Goal: Information Seeking & Learning: Learn about a topic

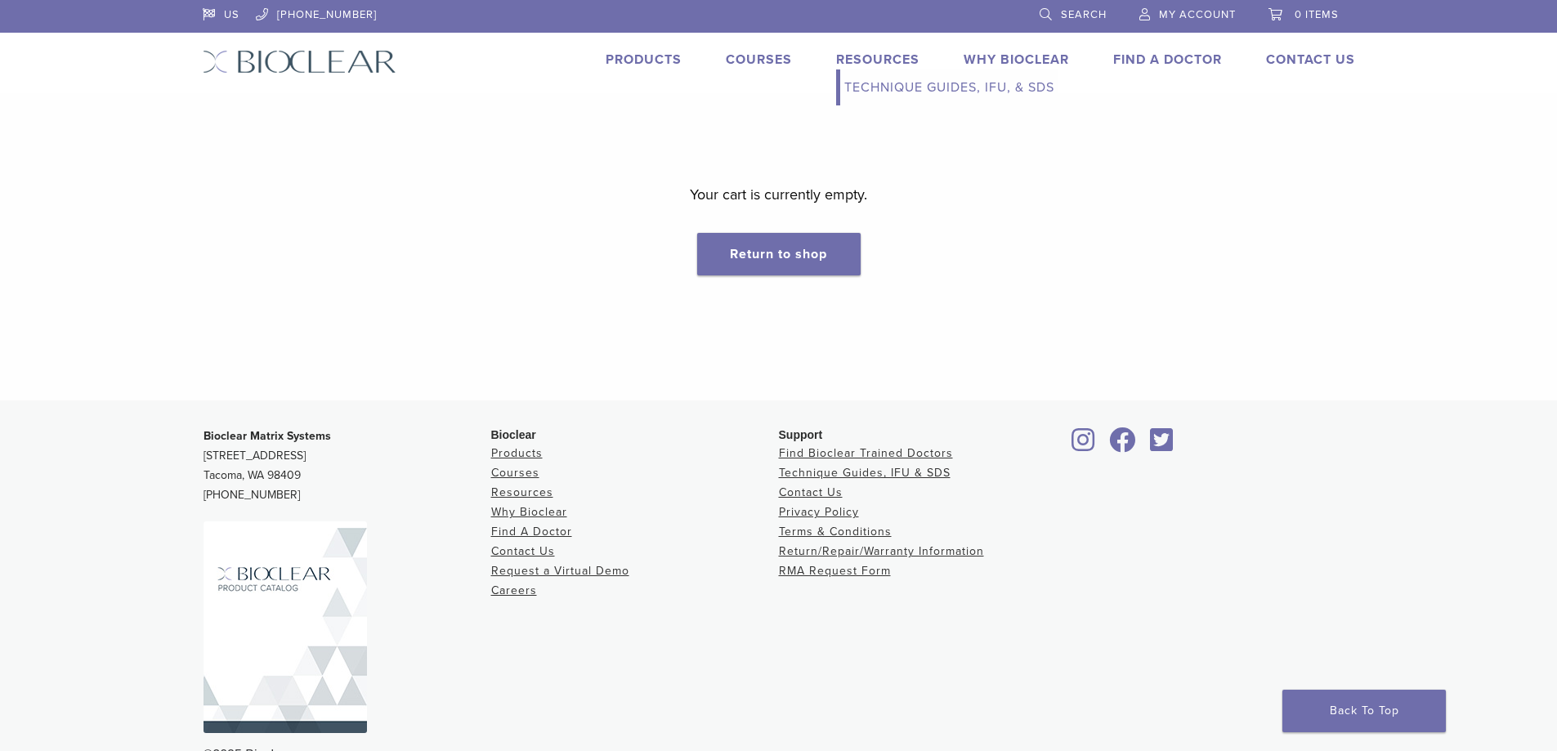
click at [869, 66] on link "Resources" at bounding box center [877, 59] width 83 height 16
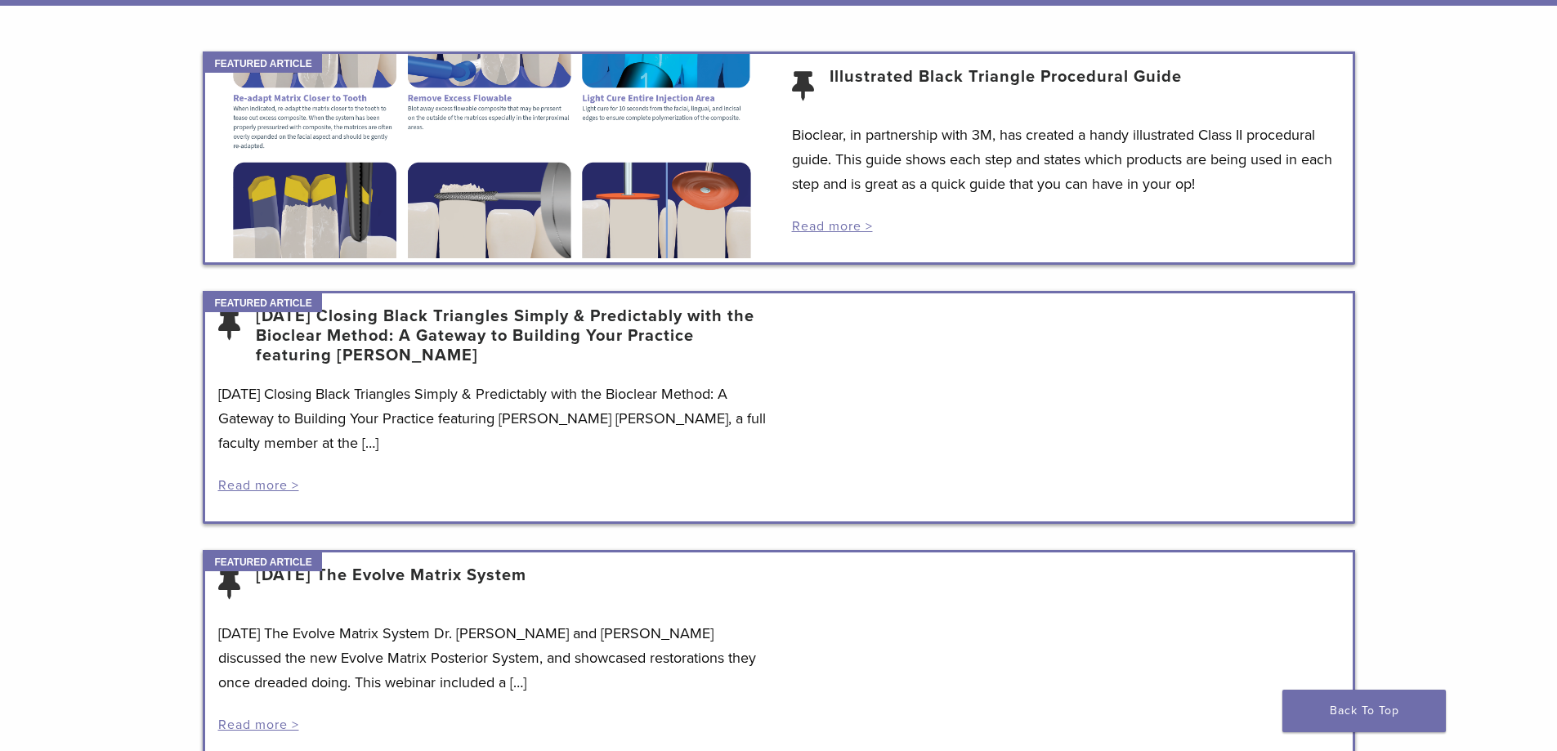
scroll to position [163, 0]
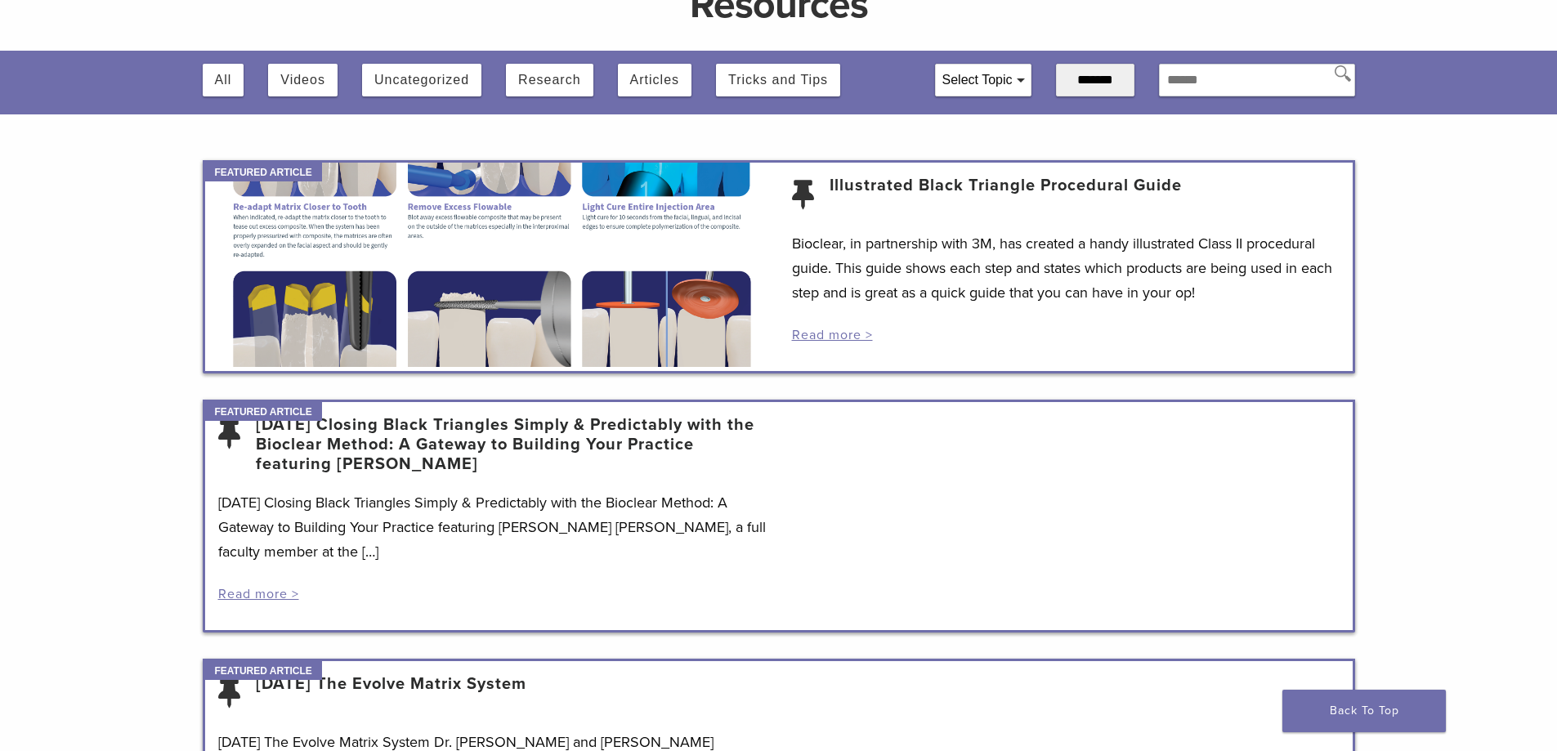
click at [525, 256] on div at bounding box center [492, 265] width 574 height 204
click at [843, 333] on link "Read more >" at bounding box center [832, 335] width 81 height 16
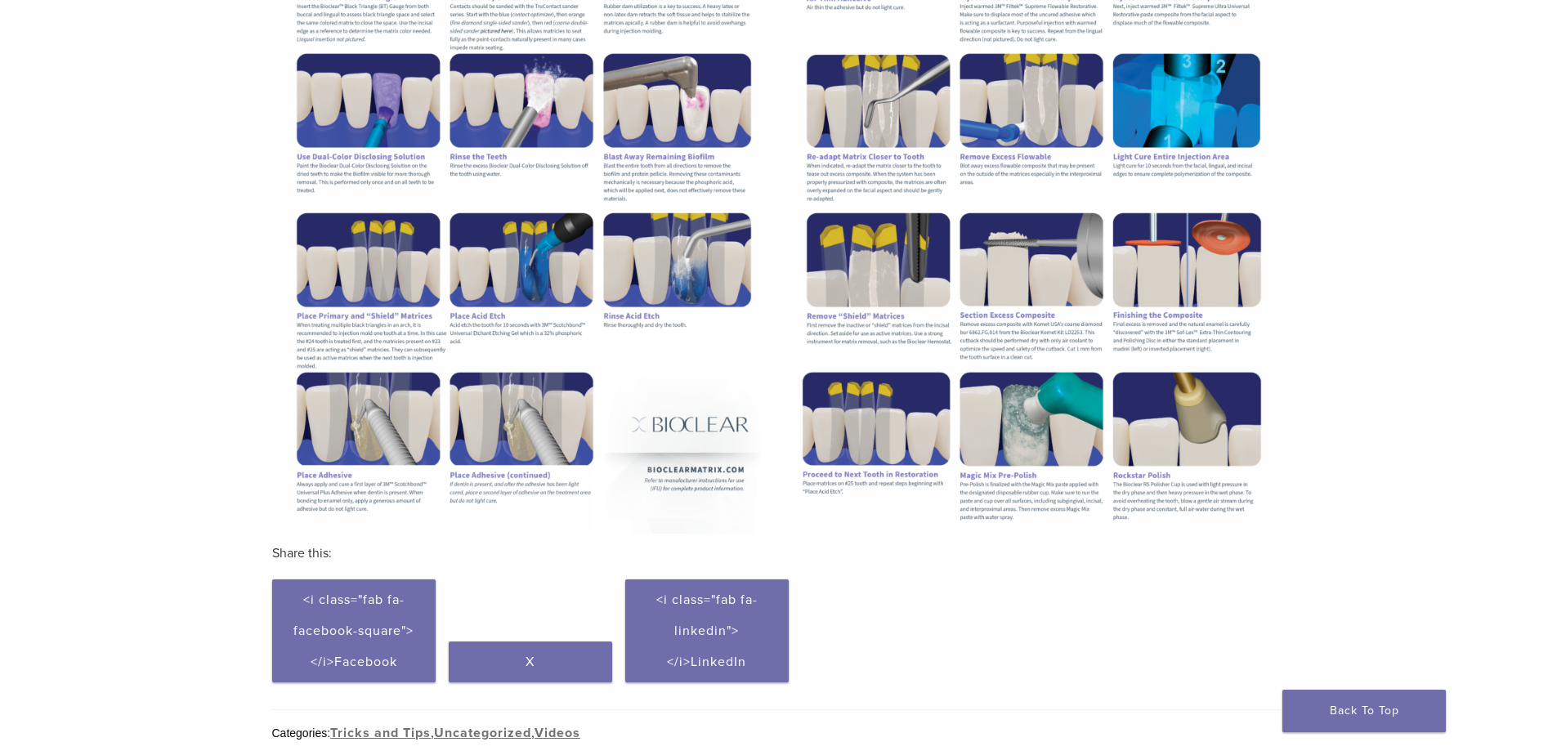
scroll to position [245, 0]
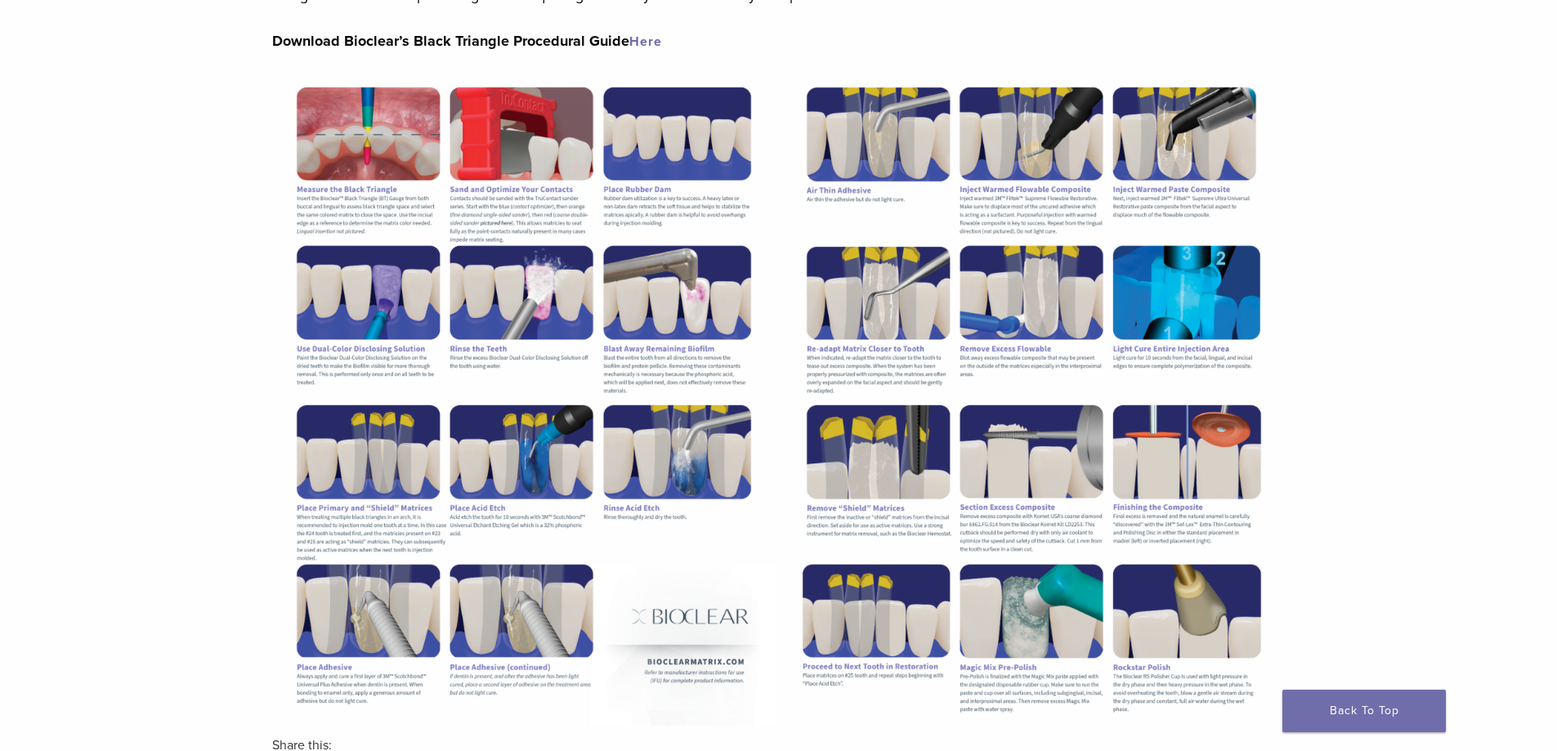
click at [576, 311] on img at bounding box center [523, 399] width 503 height 651
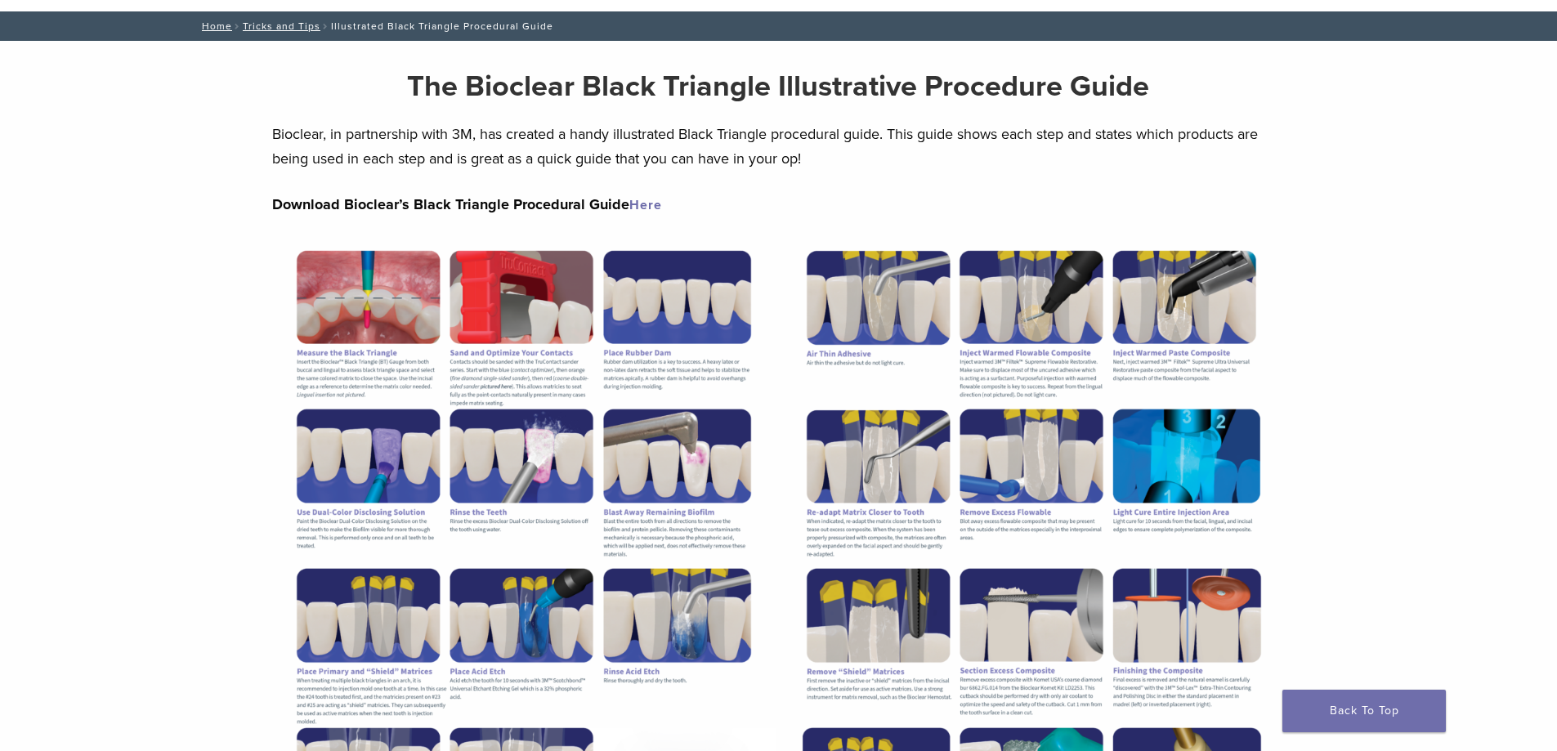
click at [633, 212] on link "Here" at bounding box center [645, 205] width 33 height 16
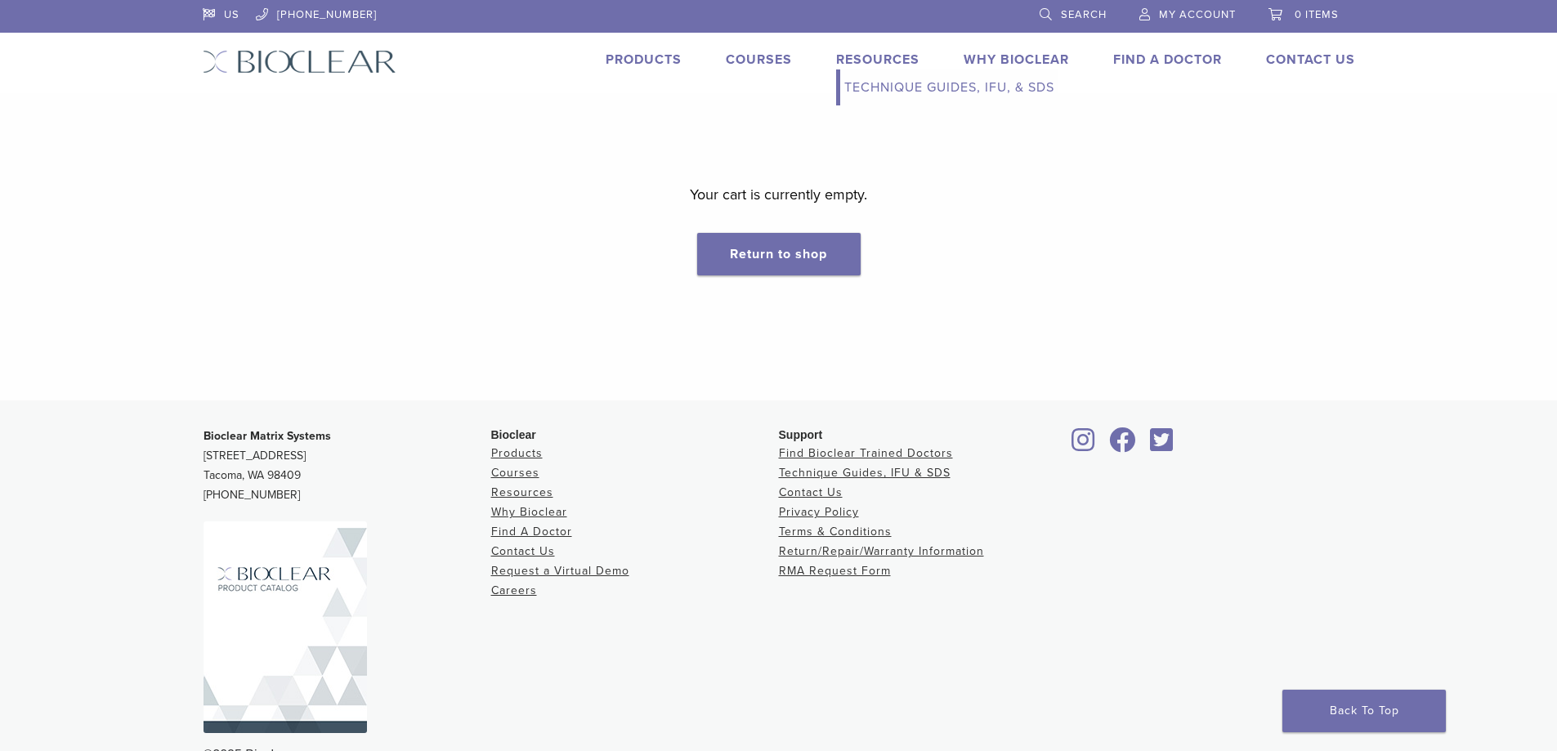
click at [868, 57] on link "Resources" at bounding box center [877, 59] width 83 height 16
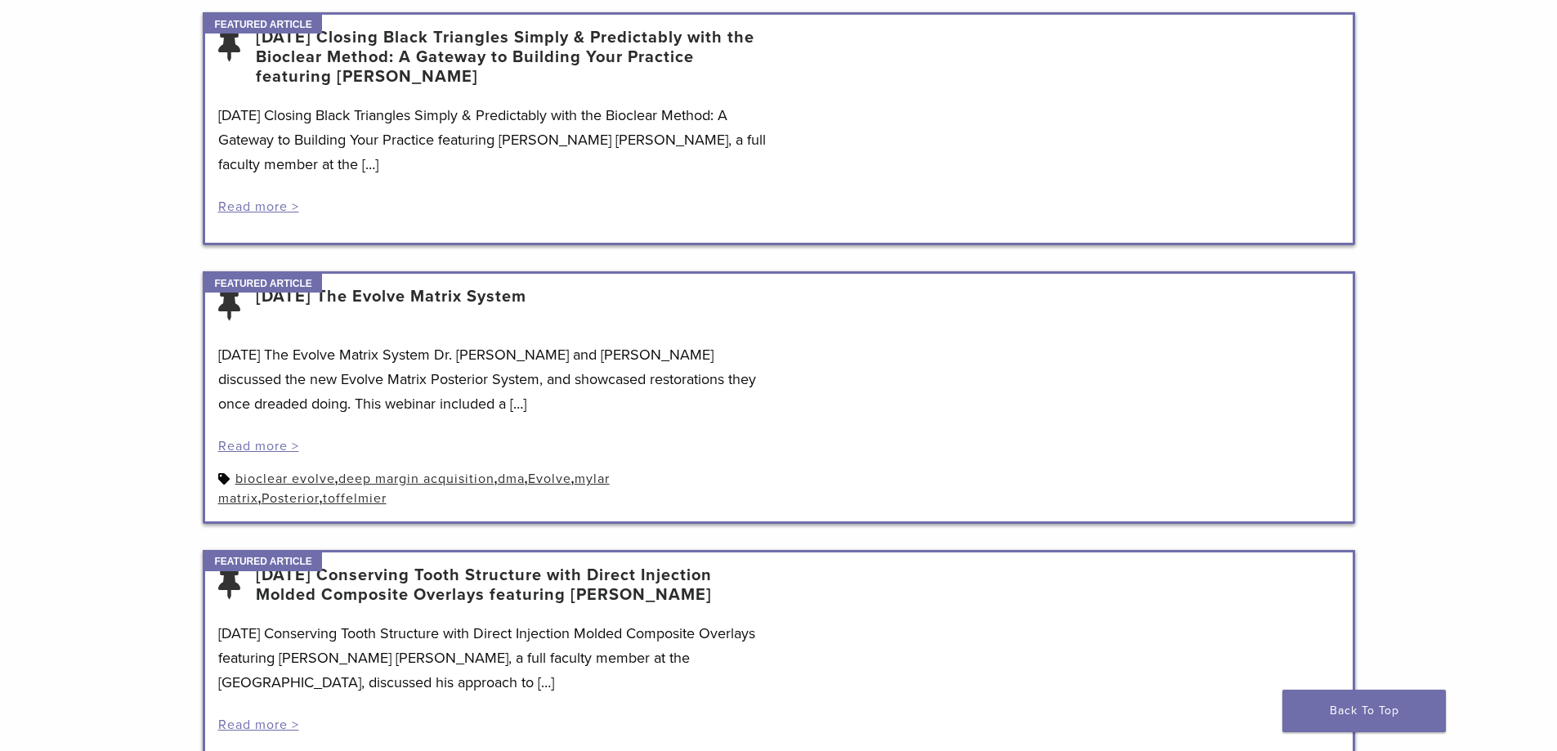
scroll to position [572, 0]
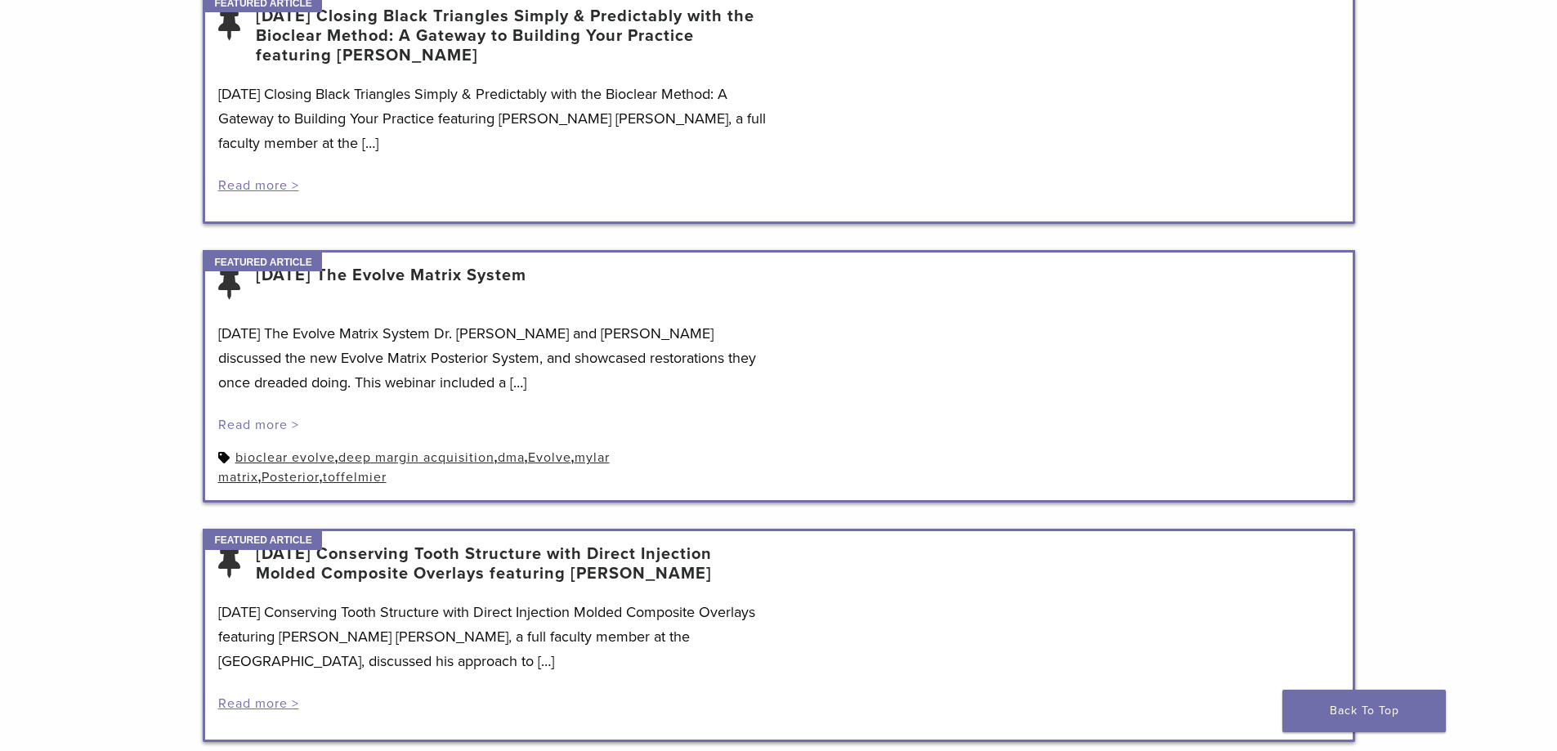
click at [261, 424] on link "Read more >" at bounding box center [258, 425] width 81 height 16
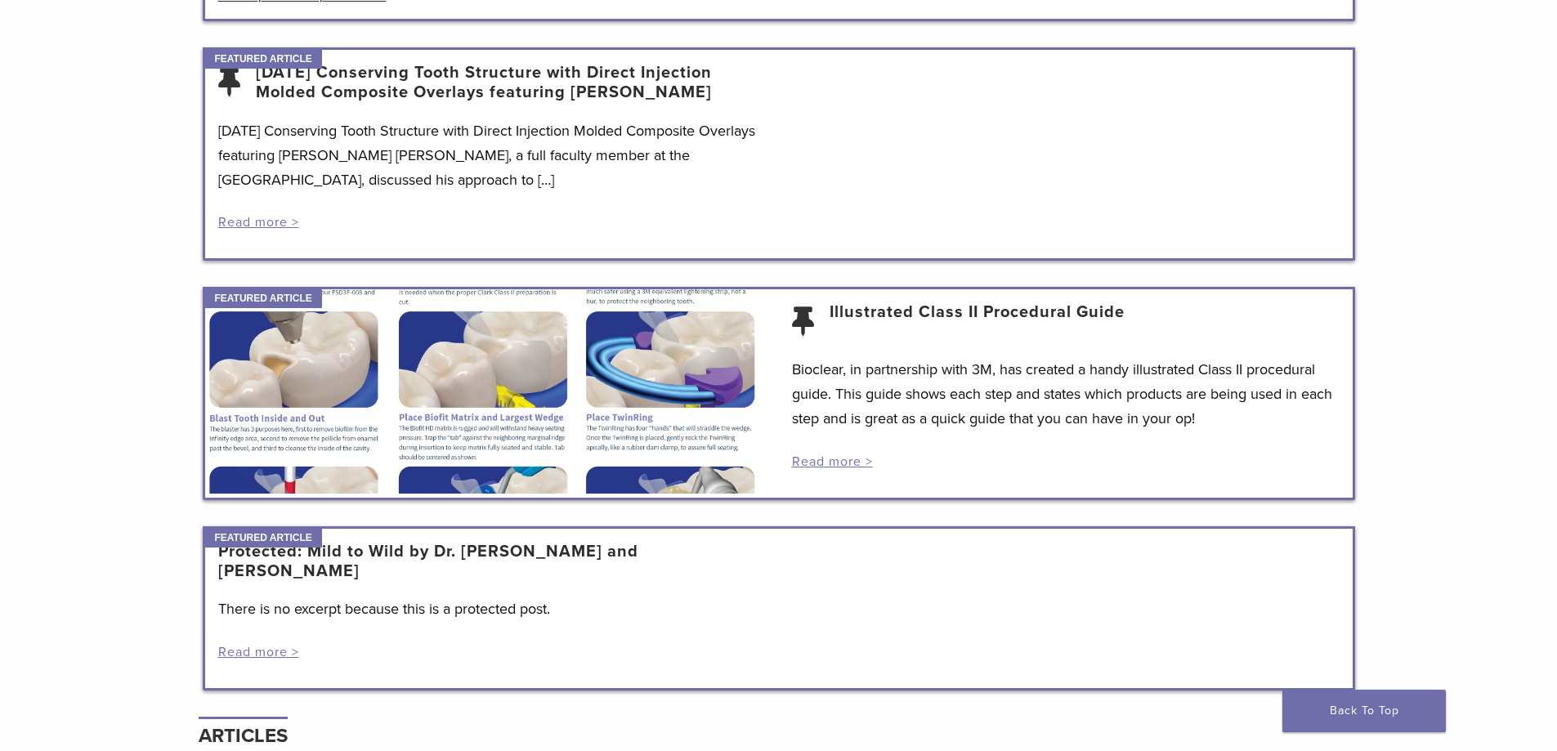
scroll to position [1062, 0]
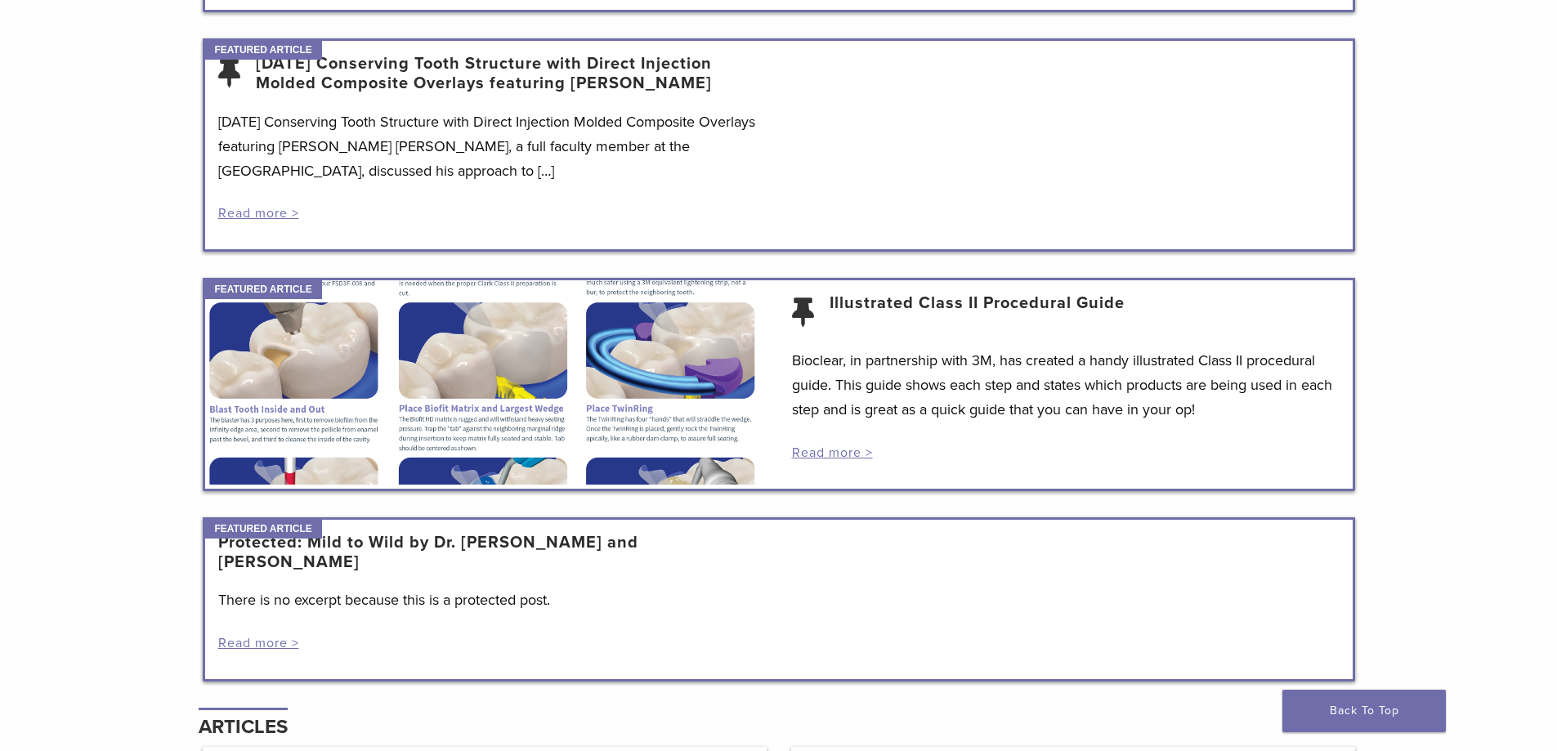
click at [503, 349] on div at bounding box center [492, 382] width 574 height 204
click at [841, 447] on link "Read more >" at bounding box center [832, 453] width 81 height 16
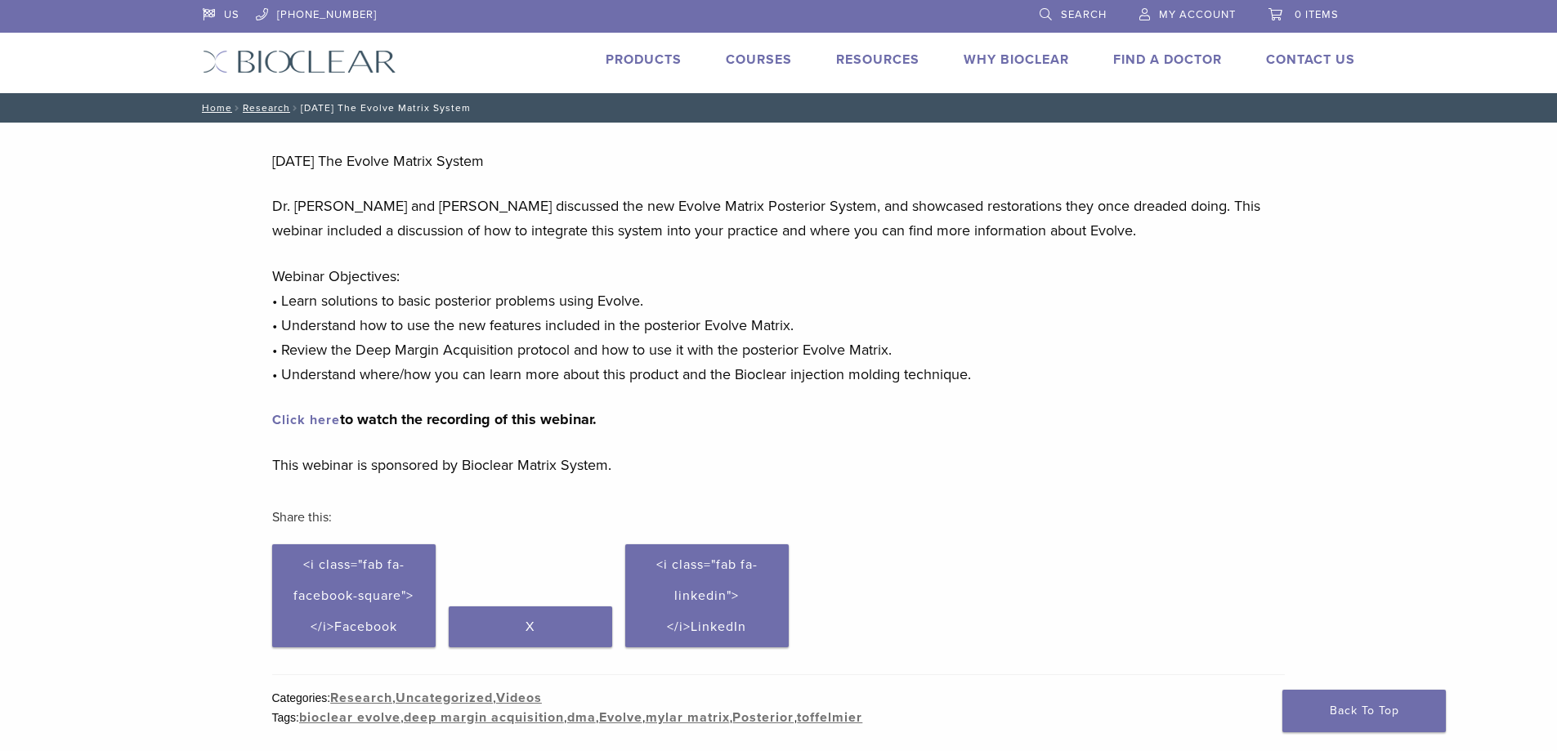
click at [282, 423] on link "Click here" at bounding box center [306, 420] width 68 height 16
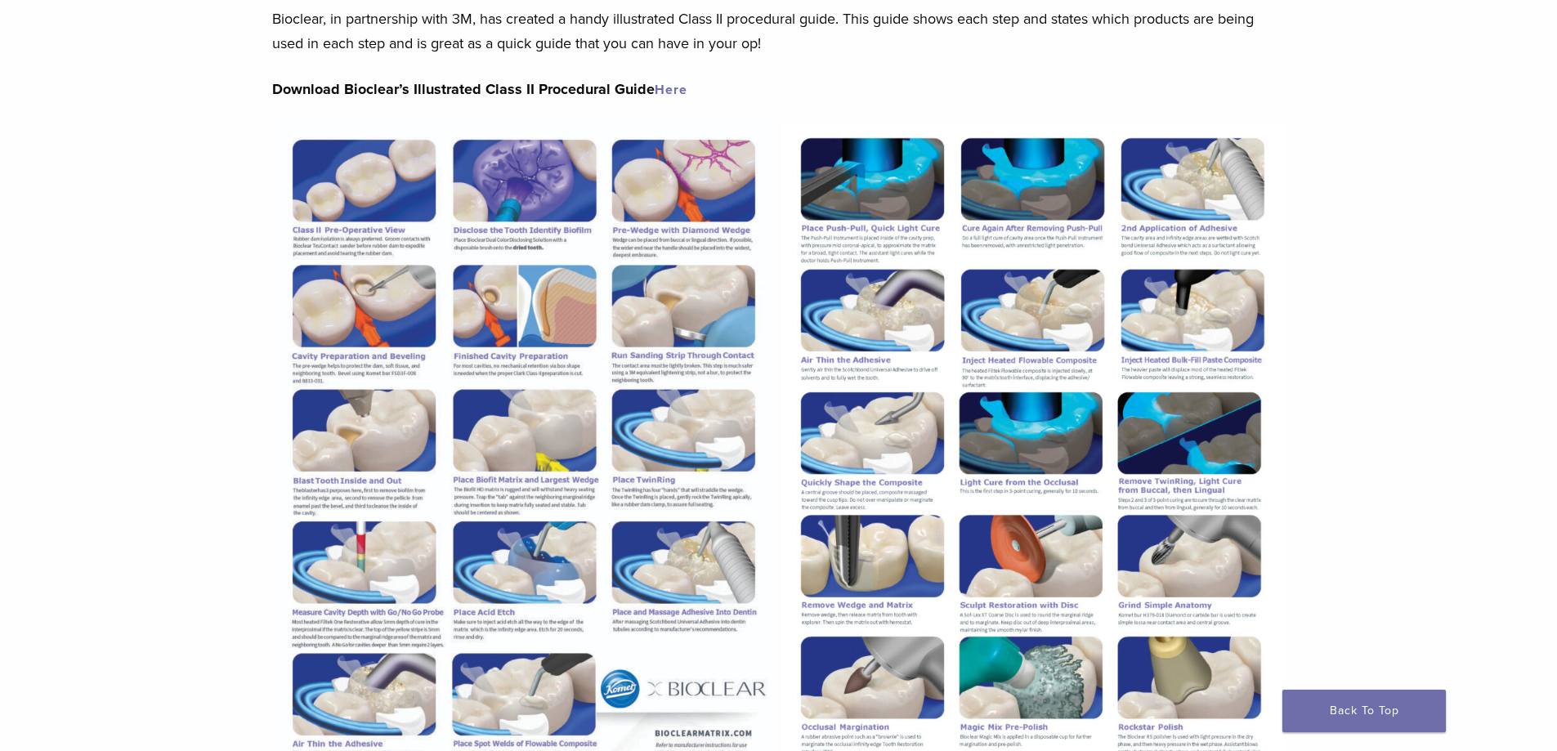
scroll to position [82, 0]
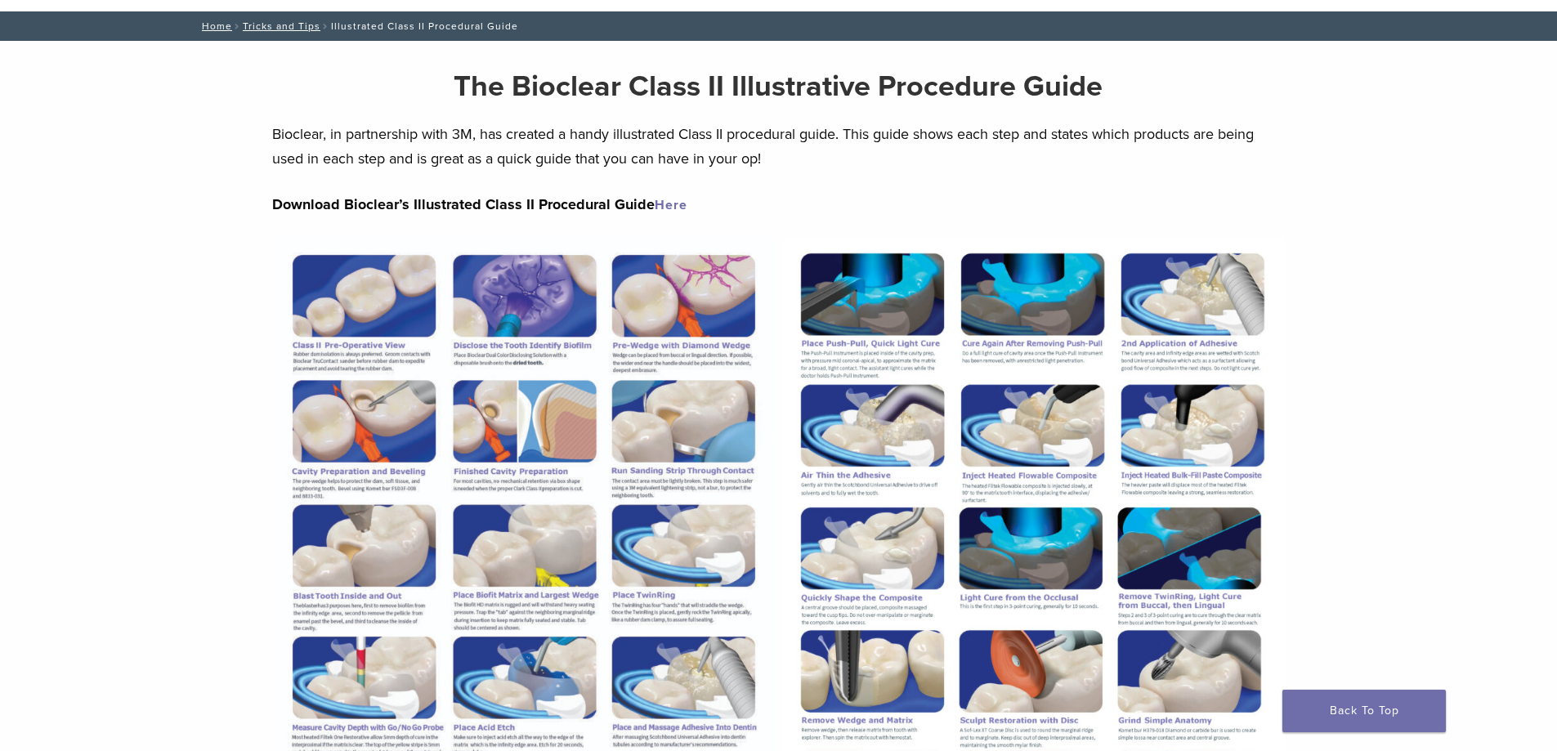
click at [669, 202] on link "Here" at bounding box center [671, 205] width 33 height 16
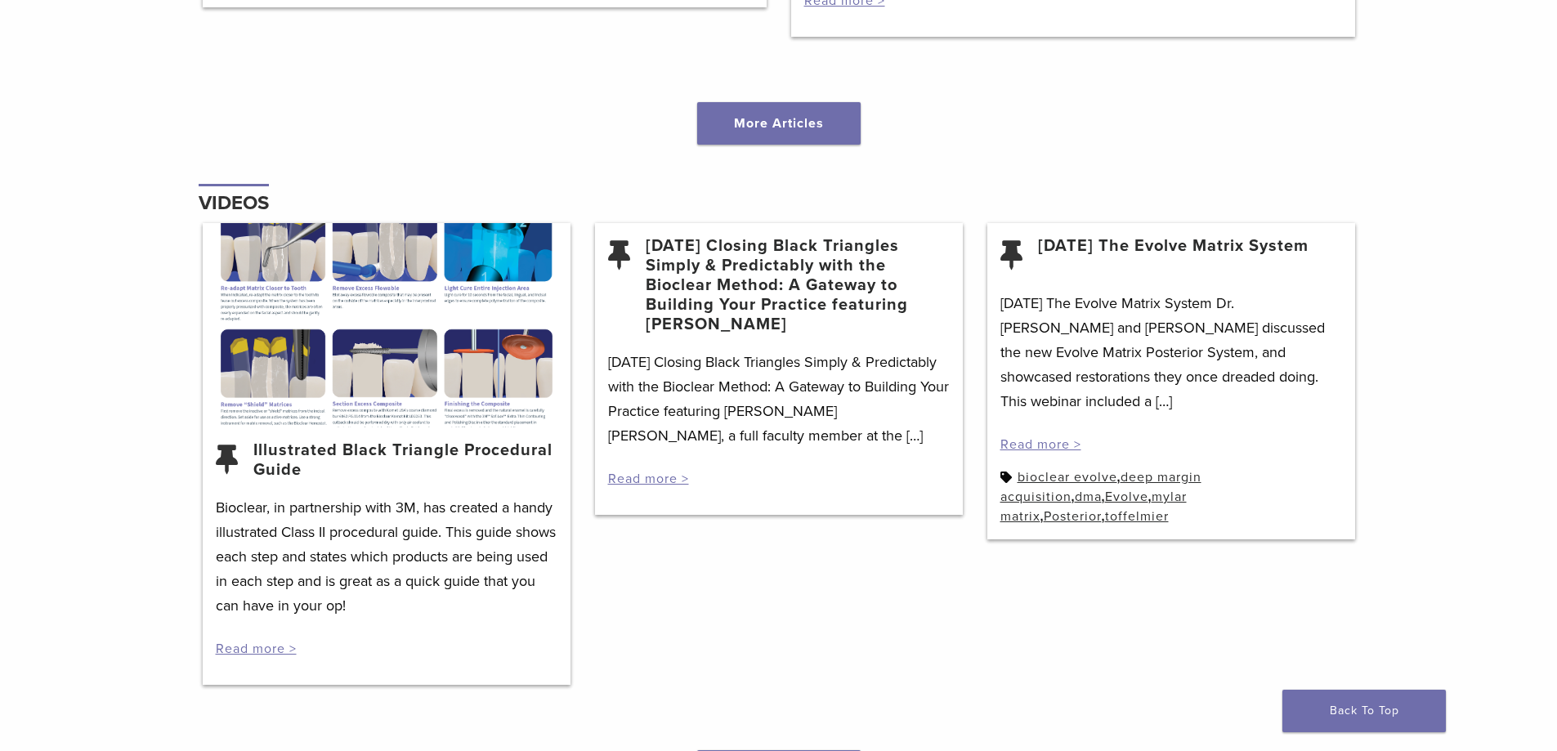
scroll to position [1716, 0]
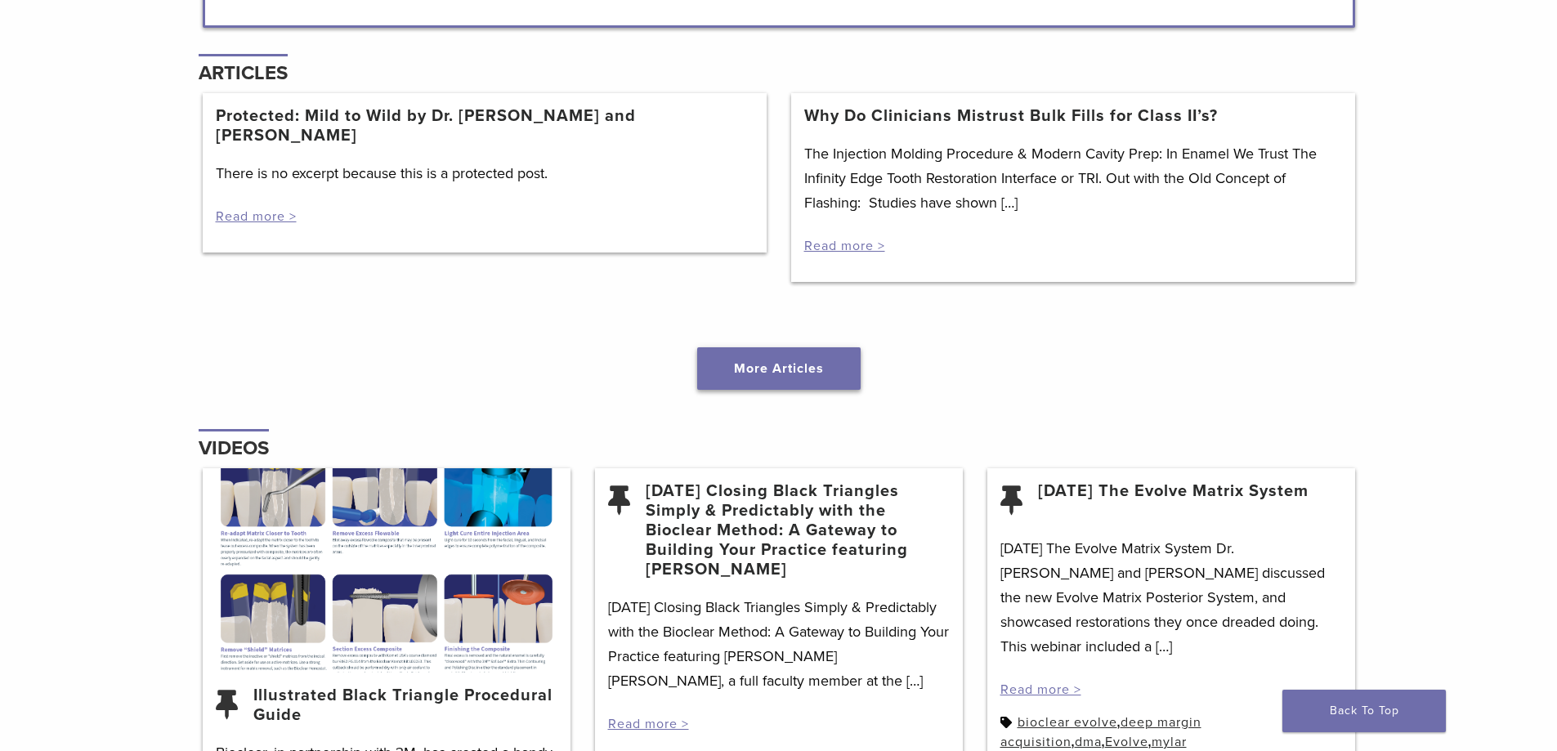
drag, startPoint x: 753, startPoint y: 367, endPoint x: 763, endPoint y: 366, distance: 9.8
click at [754, 369] on link "More Articles" at bounding box center [778, 368] width 163 height 42
